Goal: Task Accomplishment & Management: Complete application form

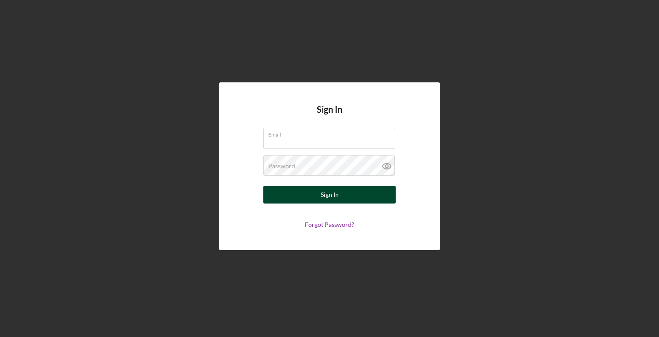
type input "[EMAIL_ADDRESS][DOMAIN_NAME]"
click at [310, 199] on button "Sign In" at bounding box center [329, 195] width 132 height 18
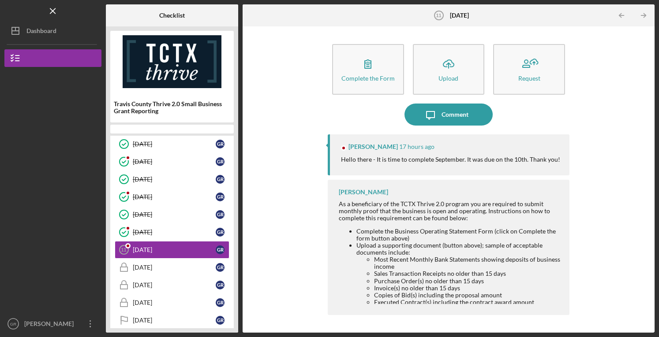
scroll to position [119, 0]
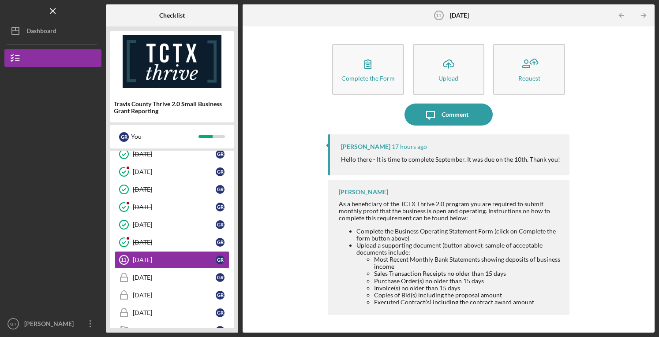
click at [433, 33] on div "Complete the Form Form Icon/Upload Upload Request Icon/Message Comment [PERSON_…" at bounding box center [449, 180] width 242 height 298
click at [440, 64] on icon "Icon/Upload" at bounding box center [448, 64] width 22 height 22
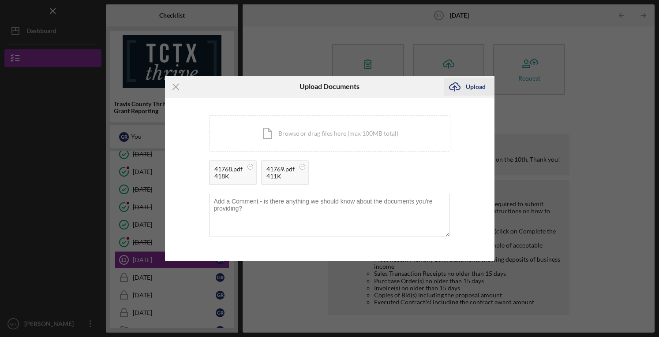
click at [476, 83] on div "Upload" at bounding box center [476, 87] width 20 height 18
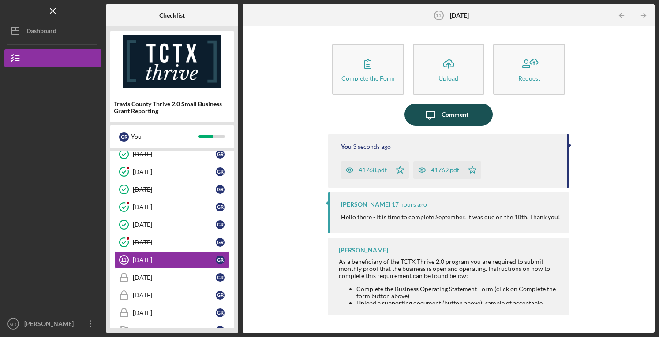
click at [454, 111] on div "Comment" at bounding box center [454, 115] width 27 height 22
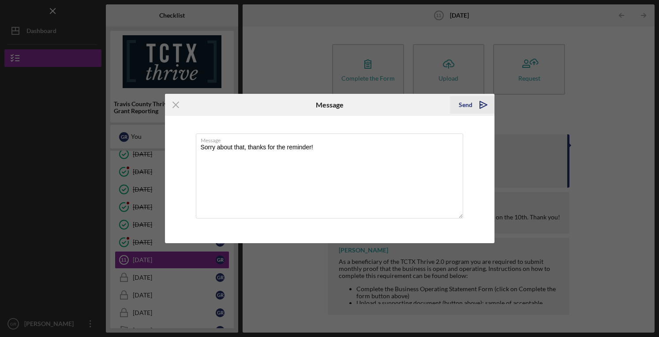
type textarea "Sorry about that, thanks for the reminder!"
click at [467, 105] on div "Send" at bounding box center [466, 105] width 14 height 18
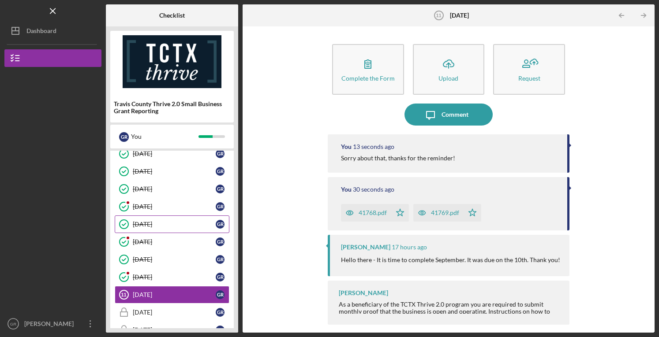
scroll to position [134, 0]
